Goal: Task Accomplishment & Management: Manage account settings

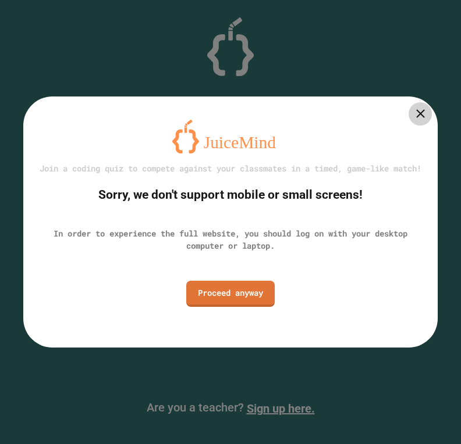
click at [264, 304] on link "Proceed anyway" at bounding box center [230, 294] width 88 height 26
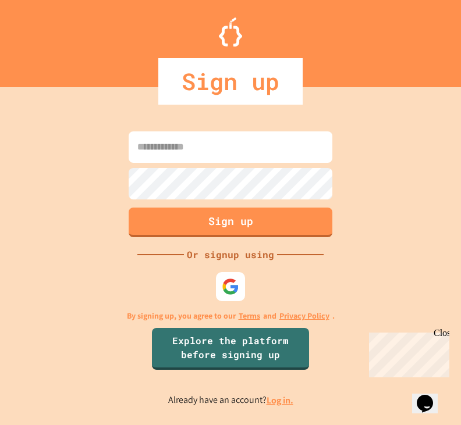
click at [233, 295] on img at bounding box center [230, 286] width 17 height 17
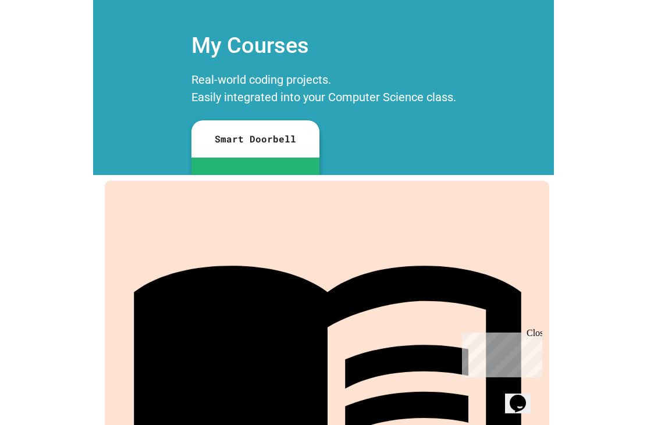
scroll to position [3, 0]
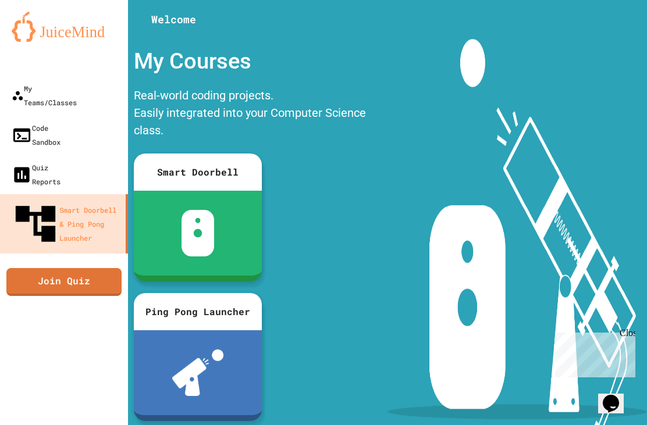
click at [28, 87] on div "My Teams/Classes" at bounding box center [44, 95] width 65 height 28
